Goal: Task Accomplishment & Management: Manage account settings

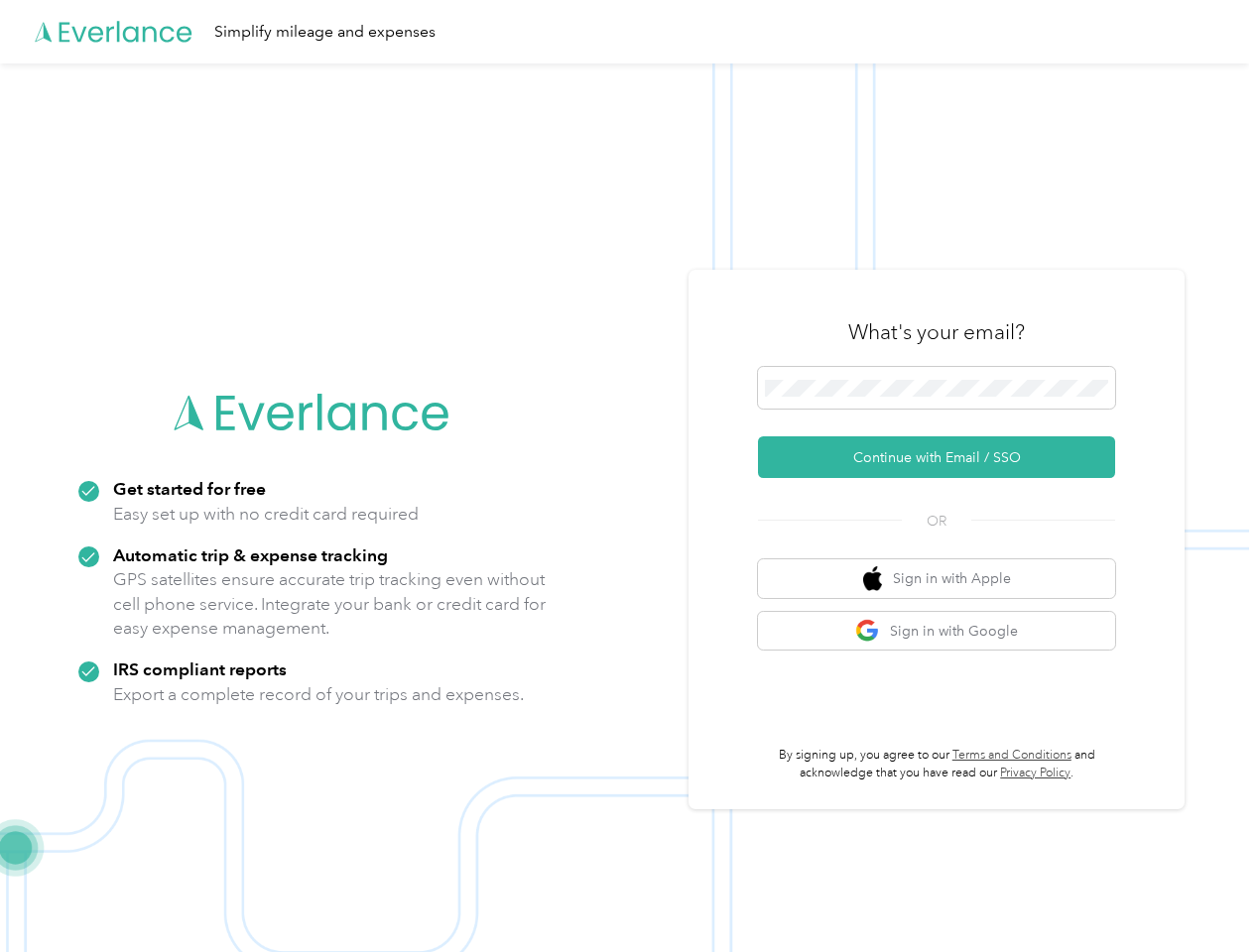
click at [629, 476] on img at bounding box center [624, 540] width 1249 height 952
click at [629, 32] on div "Simplify mileage and expenses" at bounding box center [624, 32] width 1249 height 64
click at [944, 457] on button "Continue with Email / SSO" at bounding box center [937, 457] width 357 height 42
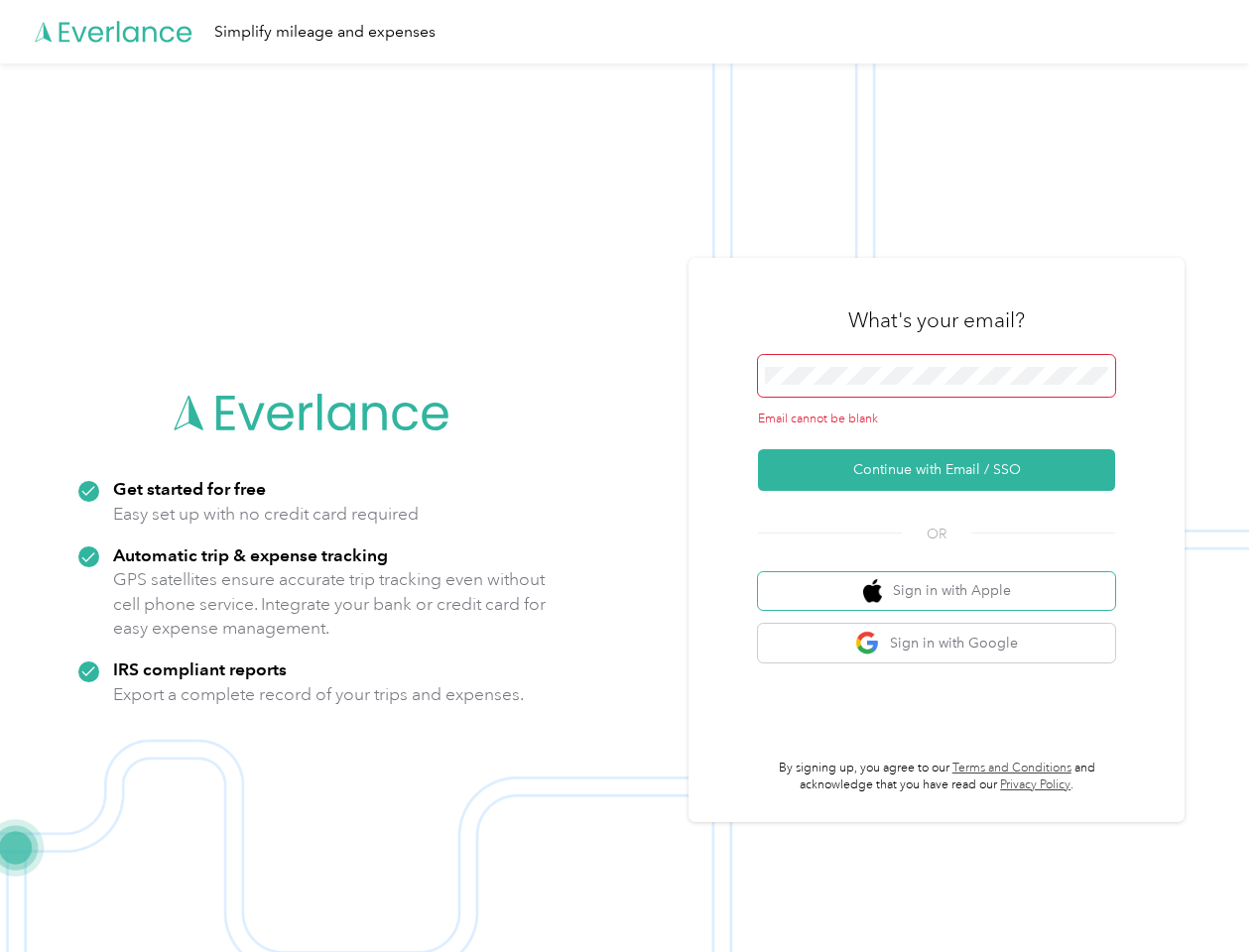
click at [944, 579] on button "Sign in with Apple" at bounding box center [937, 592] width 357 height 39
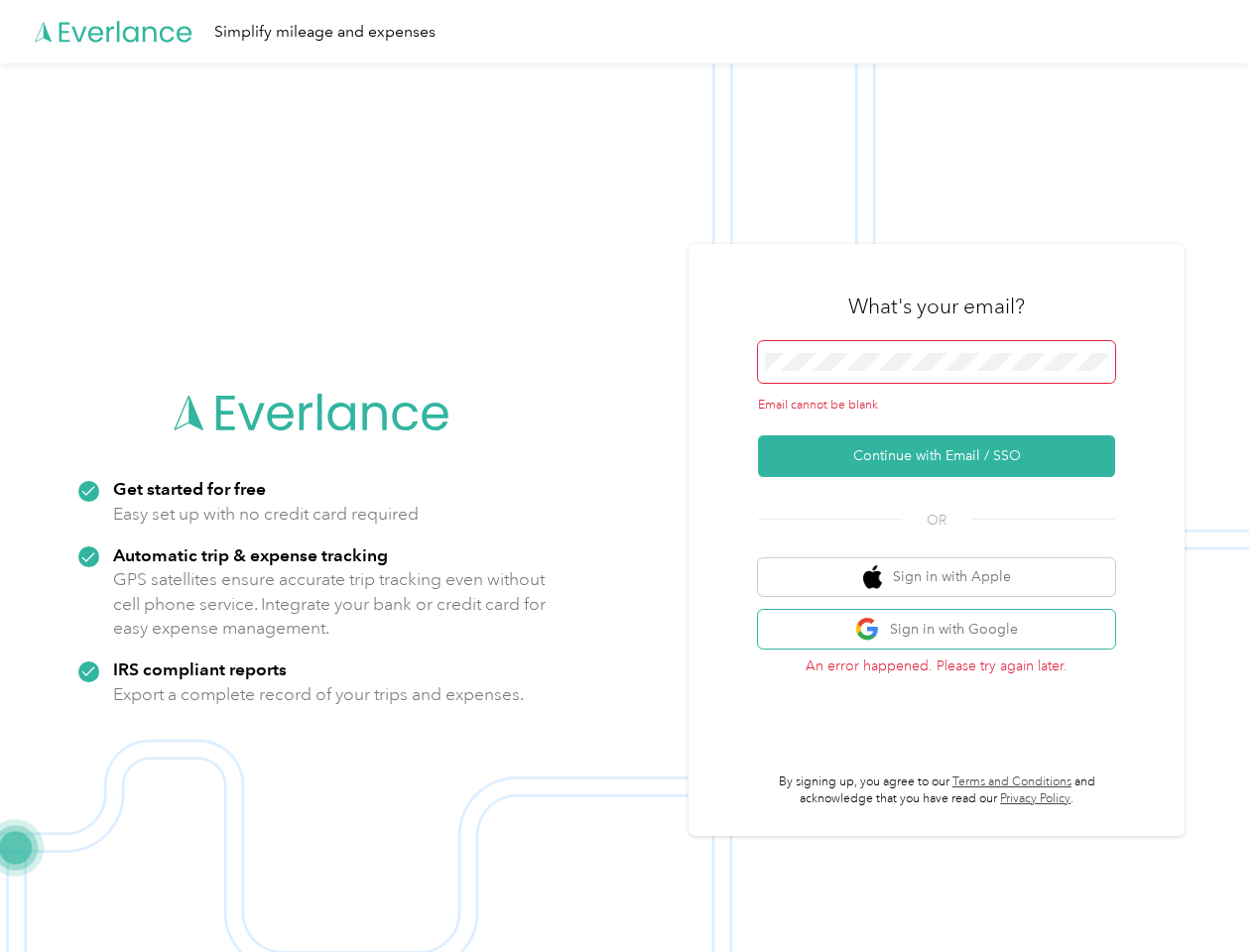
click at [944, 631] on button "Sign in with Google" at bounding box center [937, 629] width 357 height 39
